Goal: Check status: Check status

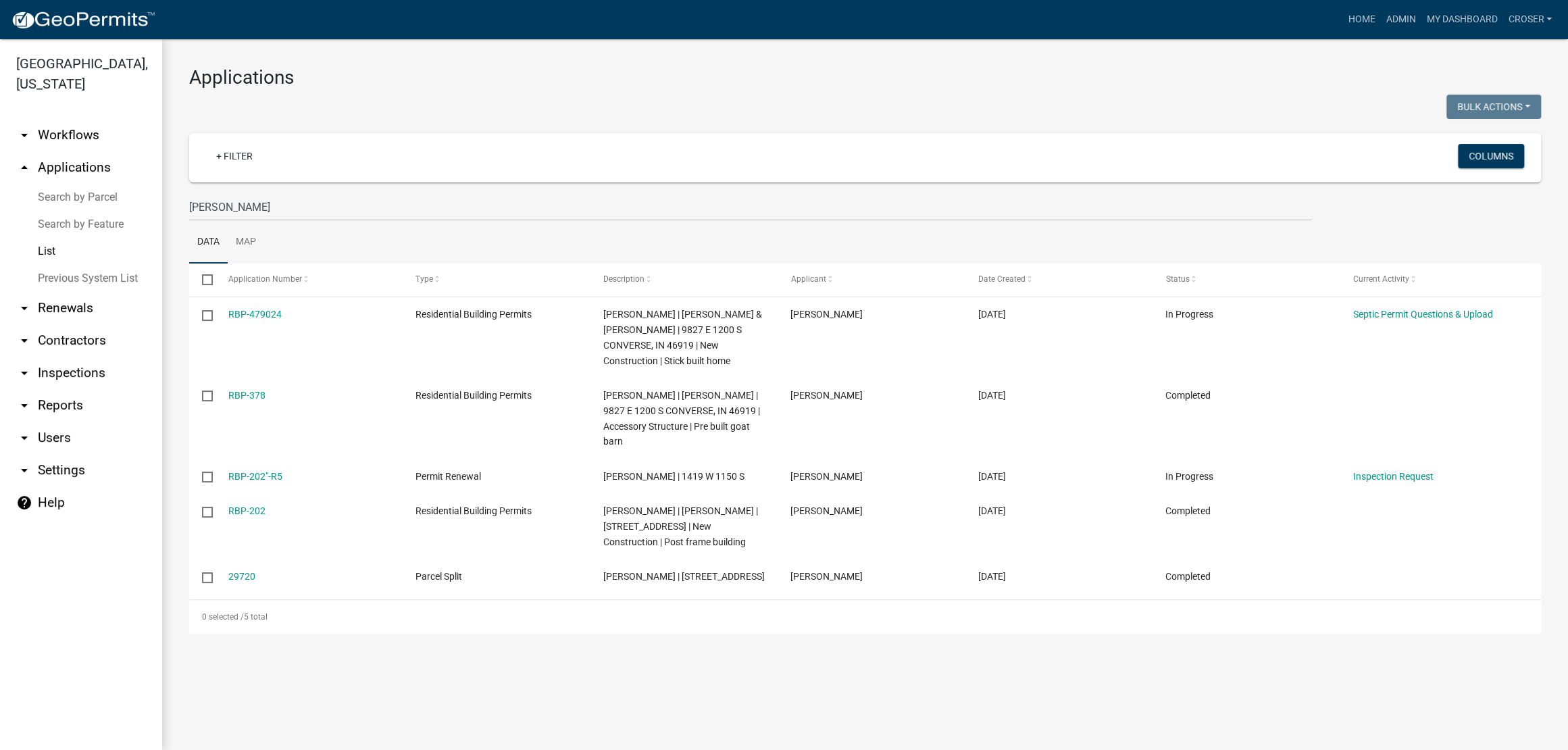
click at [58, 389] on link "arrow_drop_down Inspections" at bounding box center [81, 373] width 162 height 33
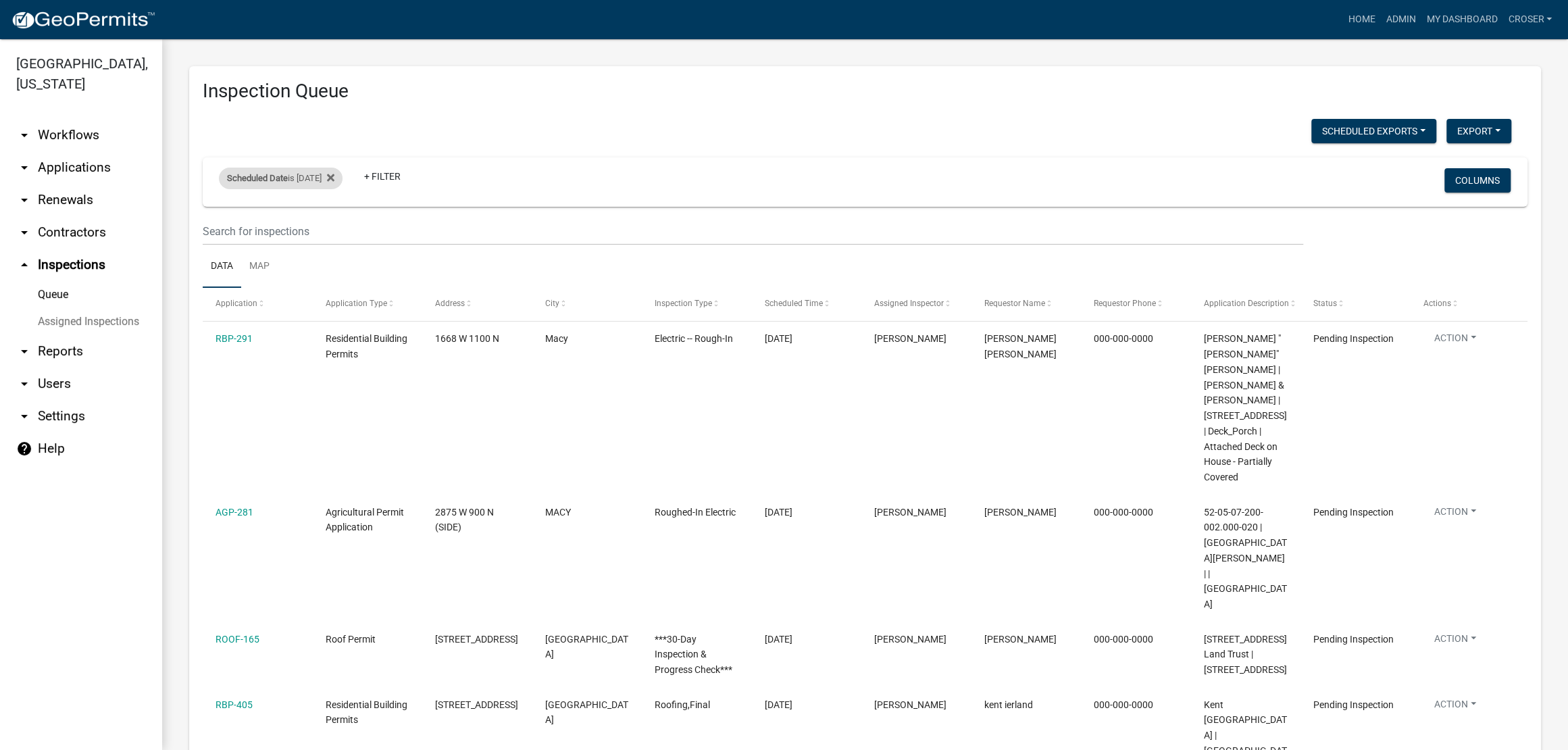
click at [311, 189] on div "Scheduled Date is [DATE]" at bounding box center [280, 178] width 124 height 21
click at [334, 264] on input "[DATE]" at bounding box center [287, 259] width 94 height 28
type input "[DATE]"
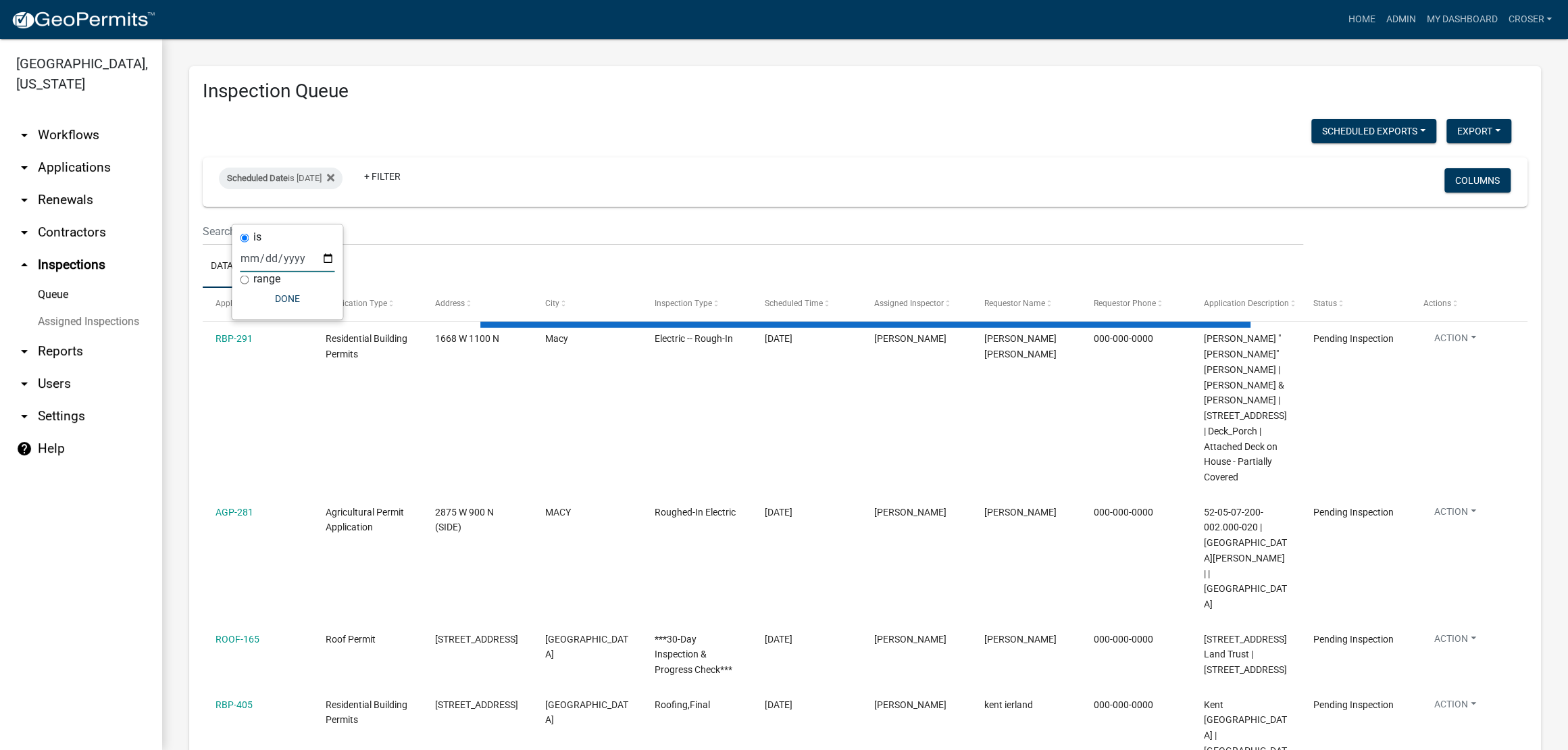
select select "3: 100"
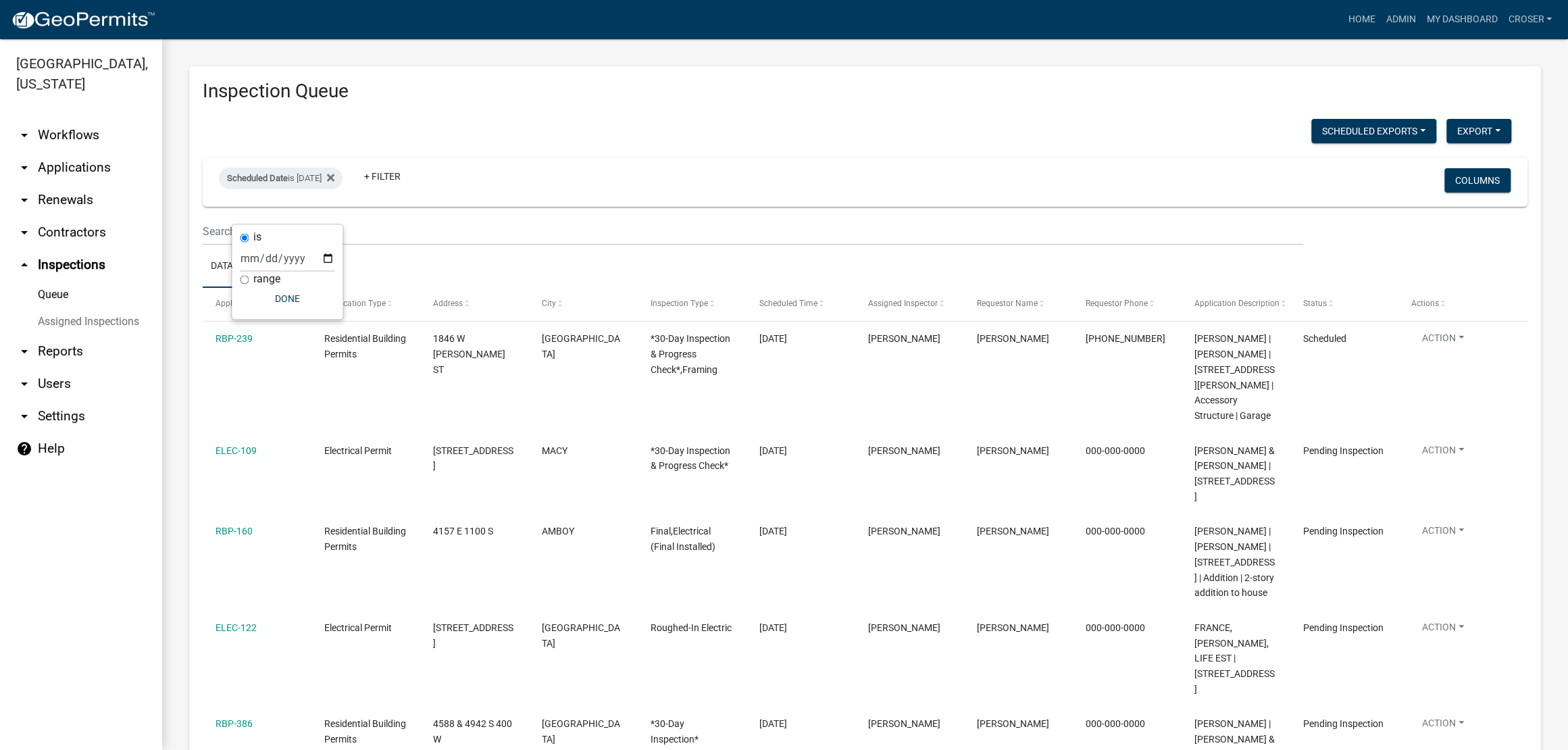
click at [985, 137] on div "Scheduled Exports + Create New [PERSON_NAME]'s Daily Scheduled Inspections Expo…" at bounding box center [857, 133] width 1329 height 28
